Goal: Transaction & Acquisition: Purchase product/service

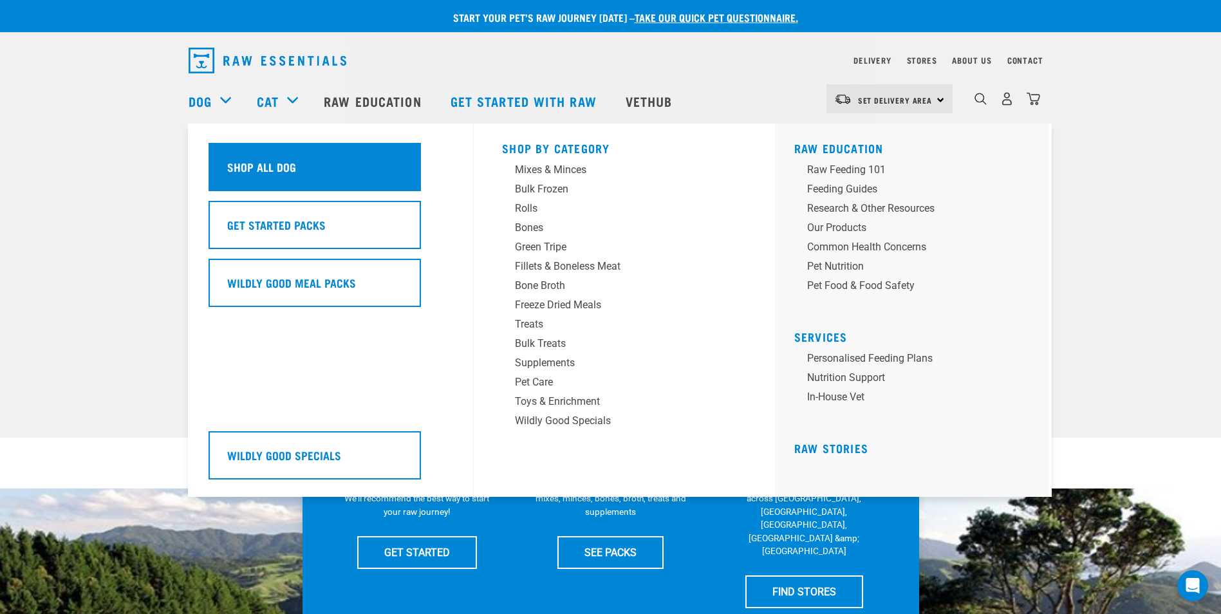
click at [267, 163] on h5 "Shop All Dog" at bounding box center [261, 166] width 69 height 17
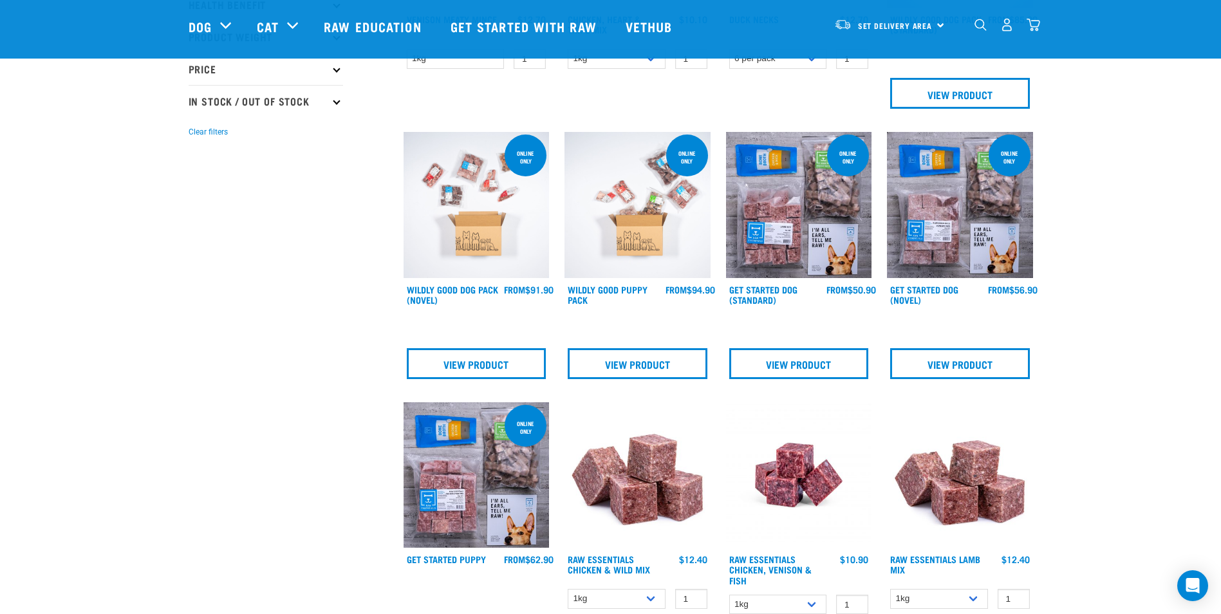
scroll to position [334, 0]
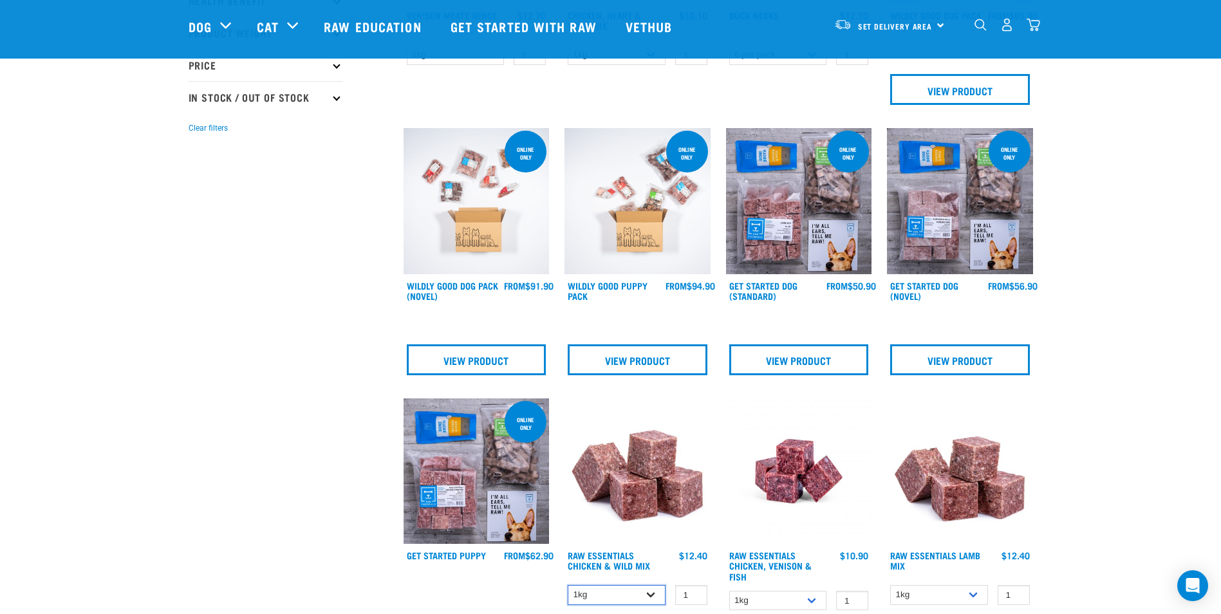
click at [652, 591] on select "1kg 3kg Bulk (20kg)" at bounding box center [617, 595] width 98 height 20
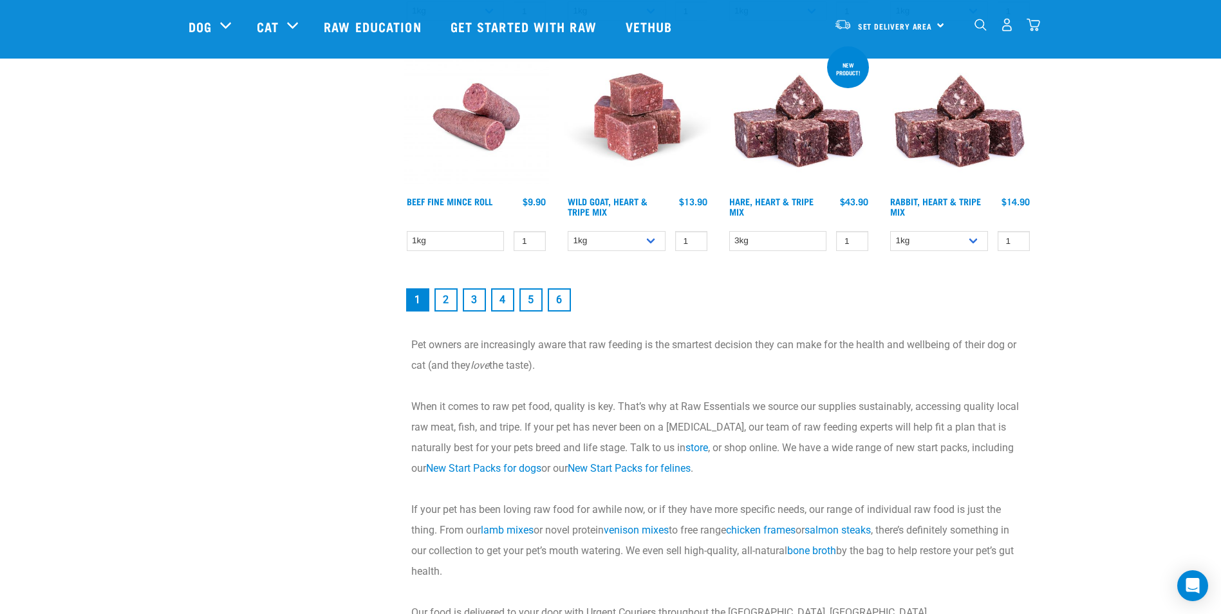
scroll to position [1962, 0]
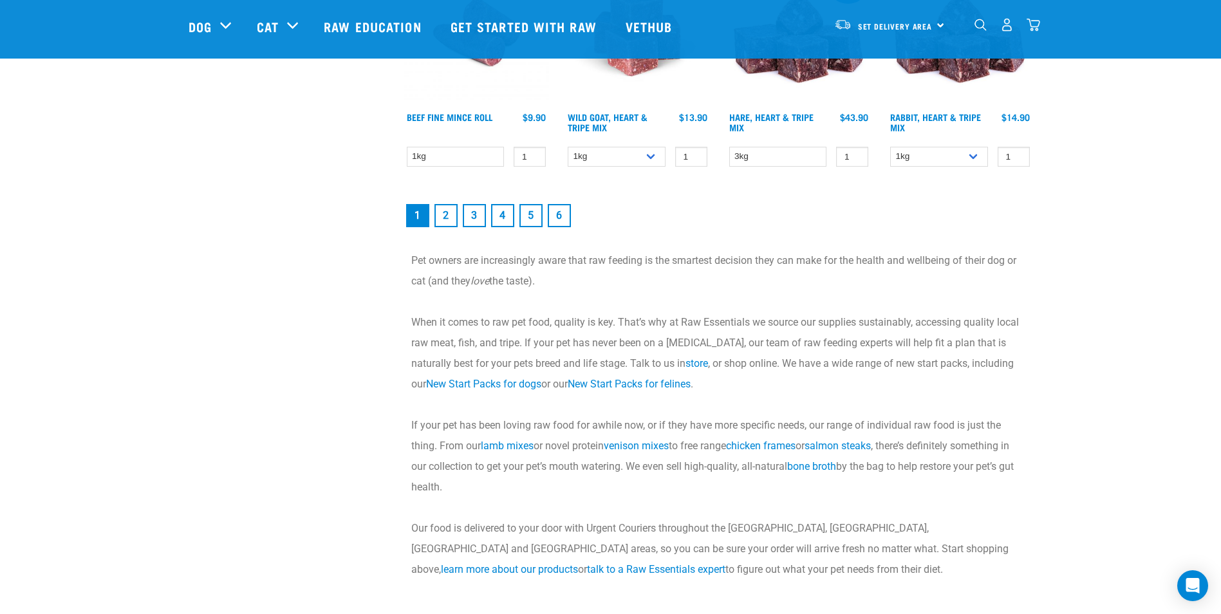
click at [477, 205] on link "3" at bounding box center [474, 215] width 23 height 23
click at [477, 211] on link "3" at bounding box center [474, 215] width 23 height 23
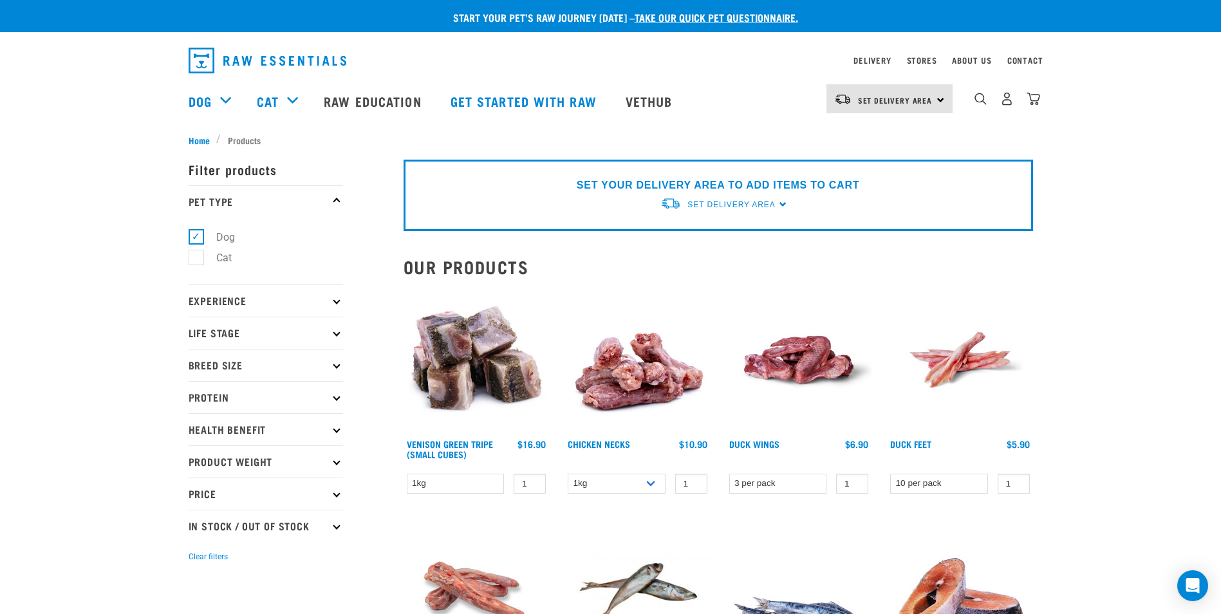
click at [805, 180] on p "SET YOUR DELIVERY AREA TO ADD ITEMS TO CART" at bounding box center [718, 185] width 283 height 15
click at [1189, 60] on div "Delivery Stores About Us Contact" at bounding box center [610, 59] width 1221 height 40
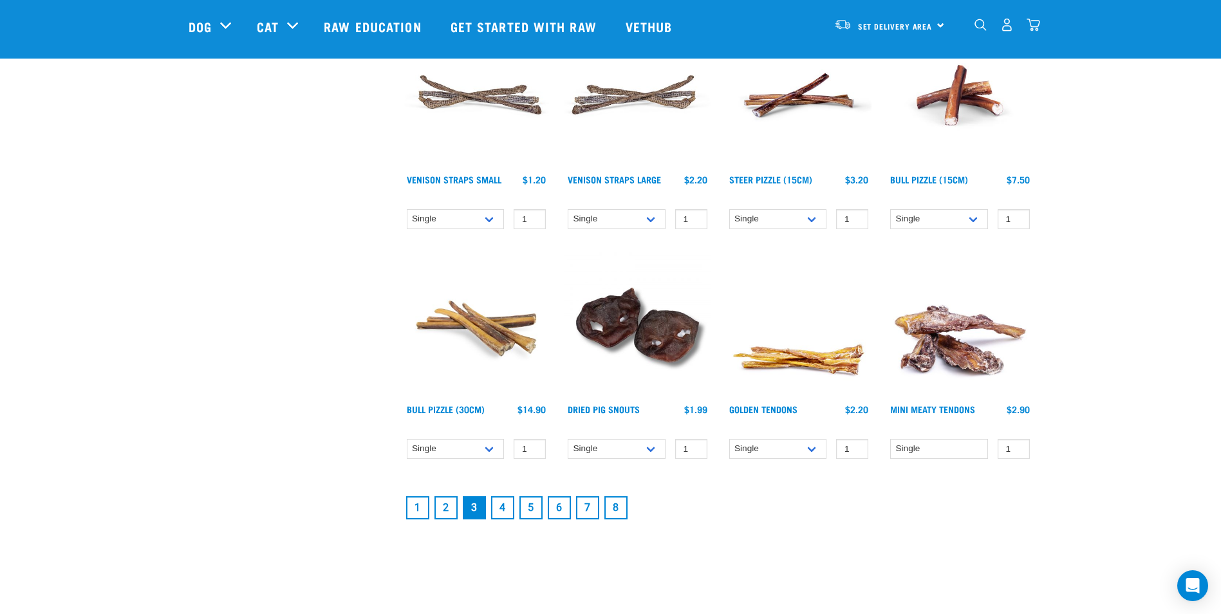
scroll to position [1560, 0]
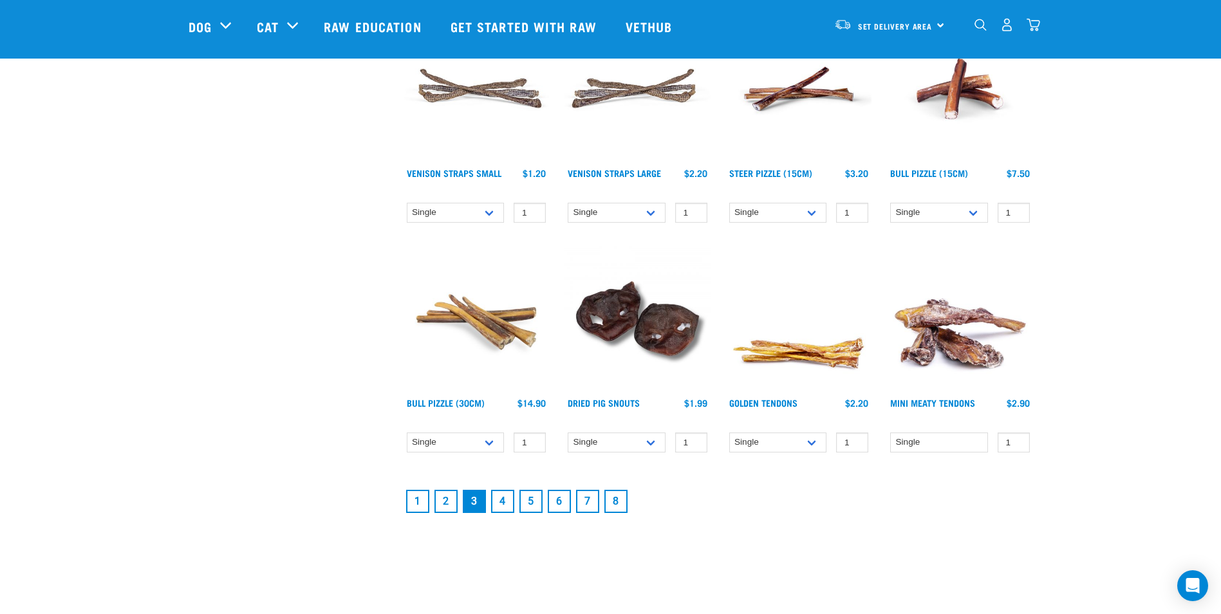
click at [507, 494] on link "4" at bounding box center [502, 501] width 23 height 23
click at [1011, 308] on img at bounding box center [960, 319] width 146 height 146
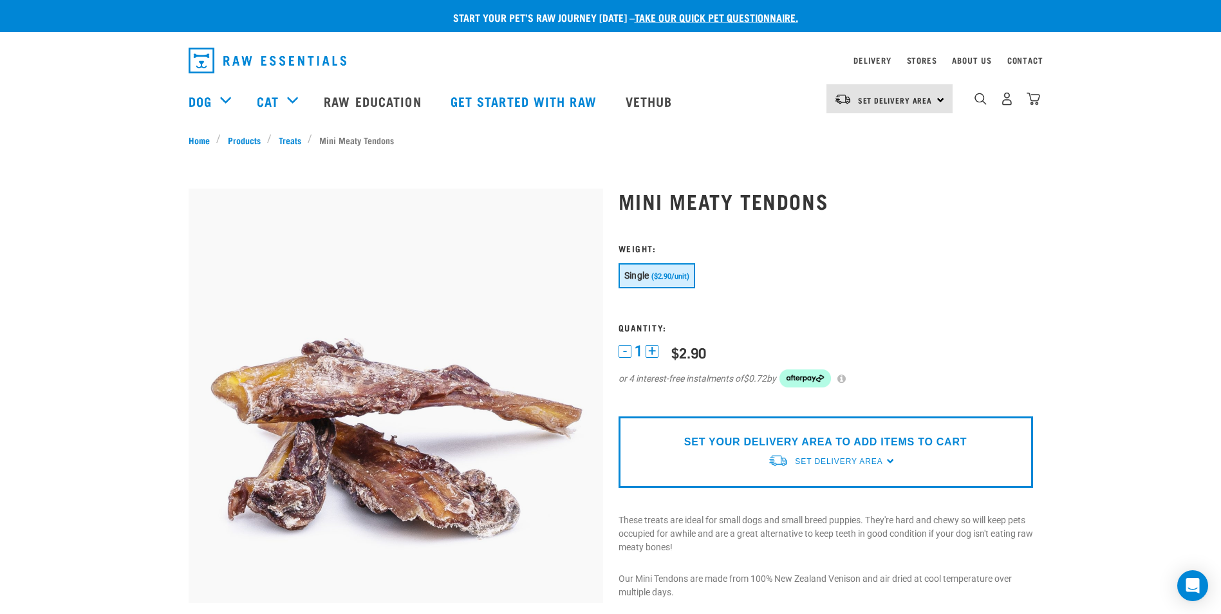
click at [1025, 12] on p "Start your pet’s raw journey today – take our quick pet questionnaire." at bounding box center [620, 17] width 1221 height 15
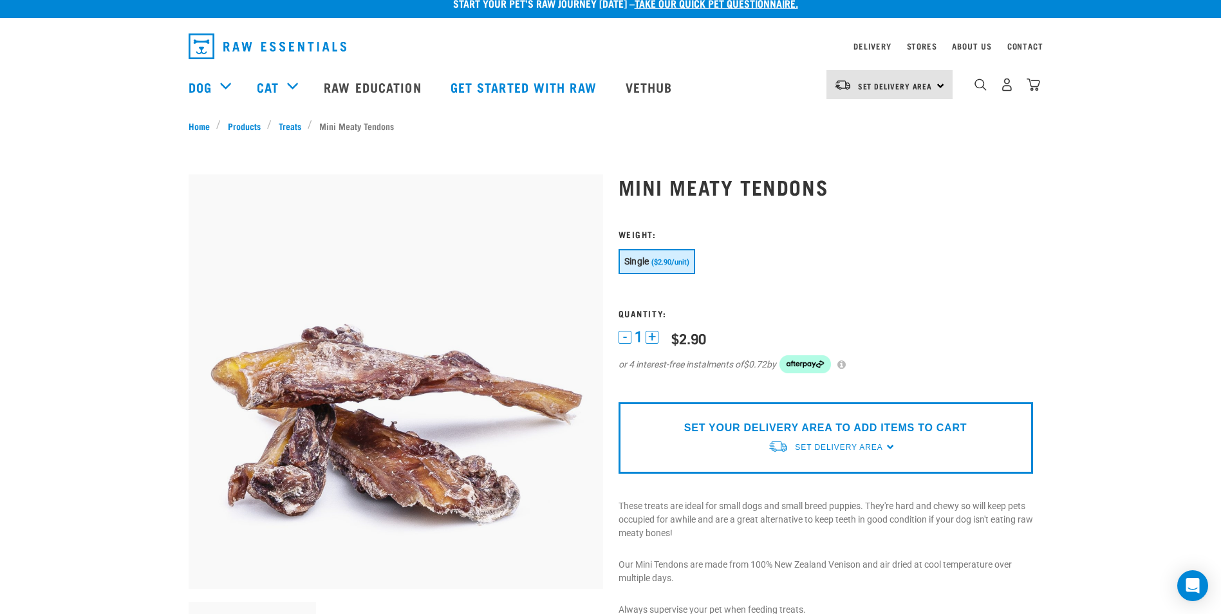
scroll to position [8, 0]
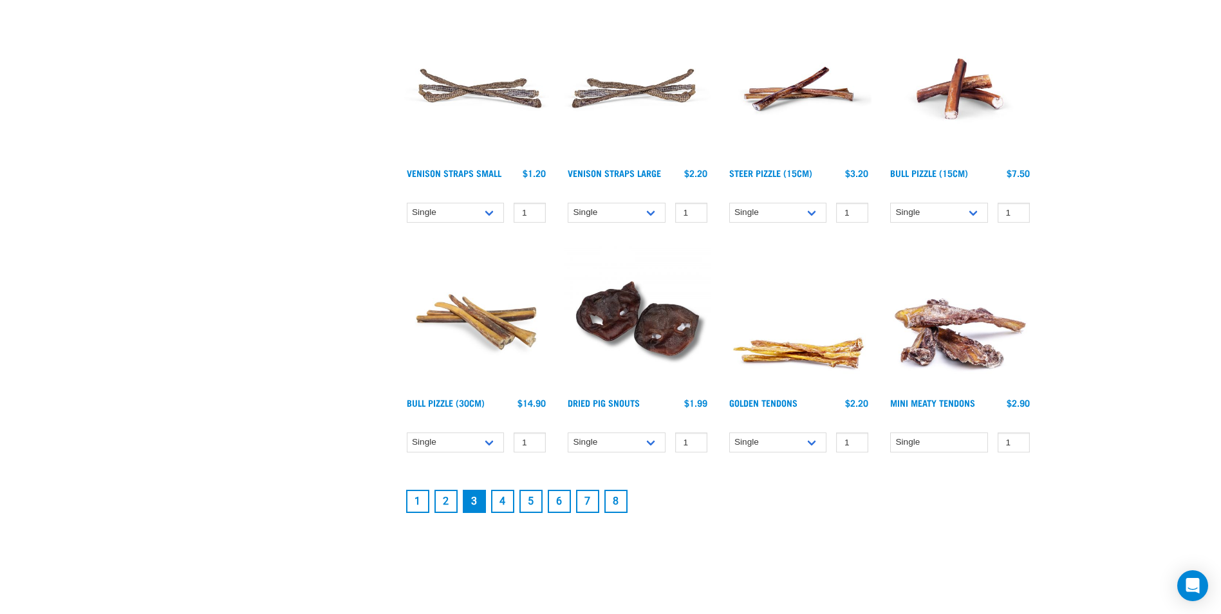
click at [503, 501] on link "4" at bounding box center [502, 501] width 23 height 23
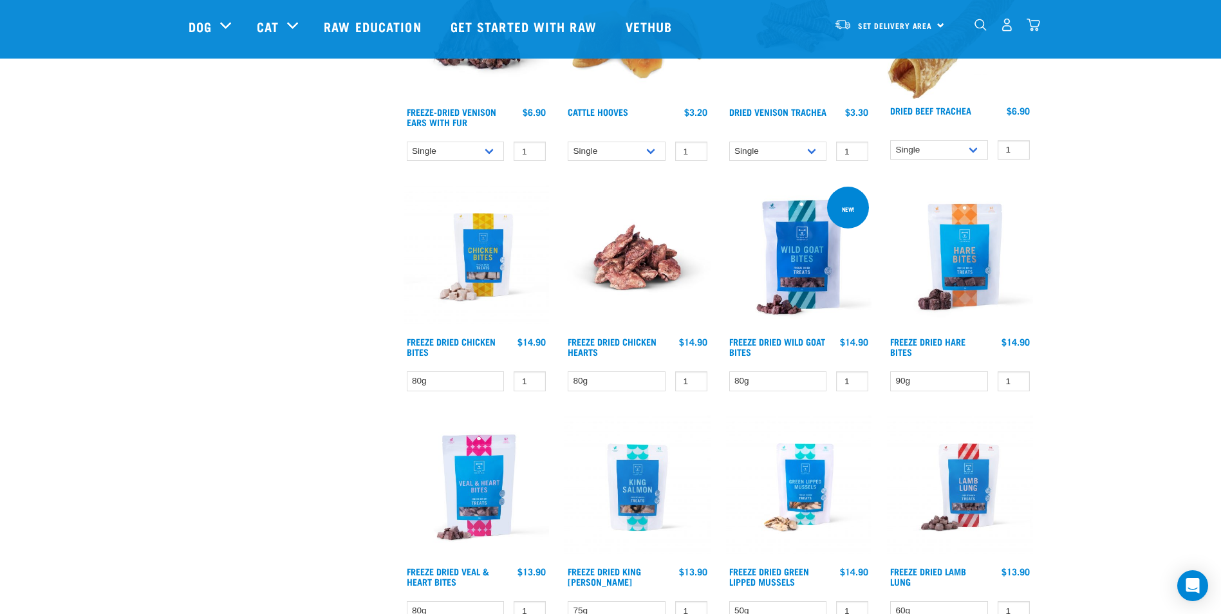
scroll to position [704, 0]
